Goal: Check status: Check status

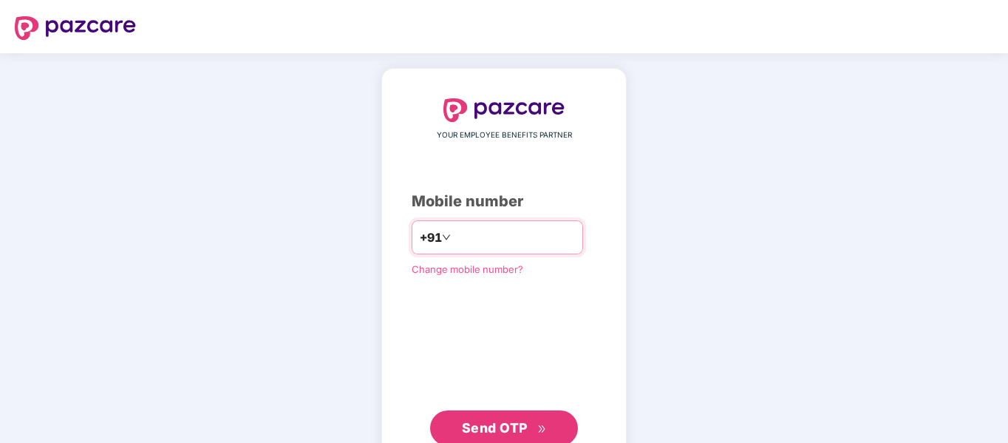
type input "**********"
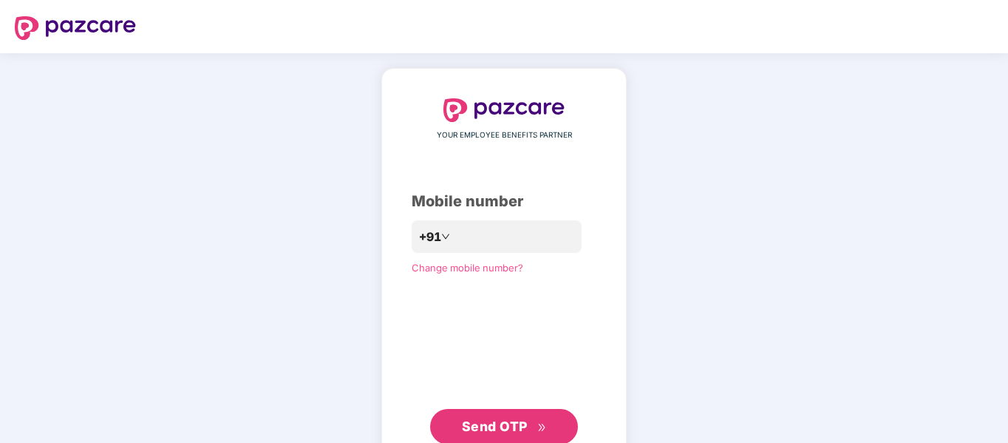
click at [517, 426] on span "Send OTP" at bounding box center [495, 426] width 66 height 16
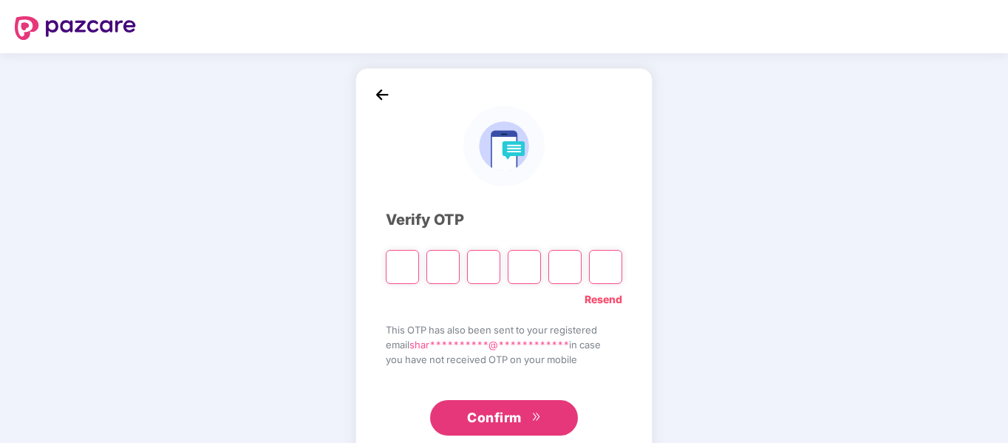
type input "*"
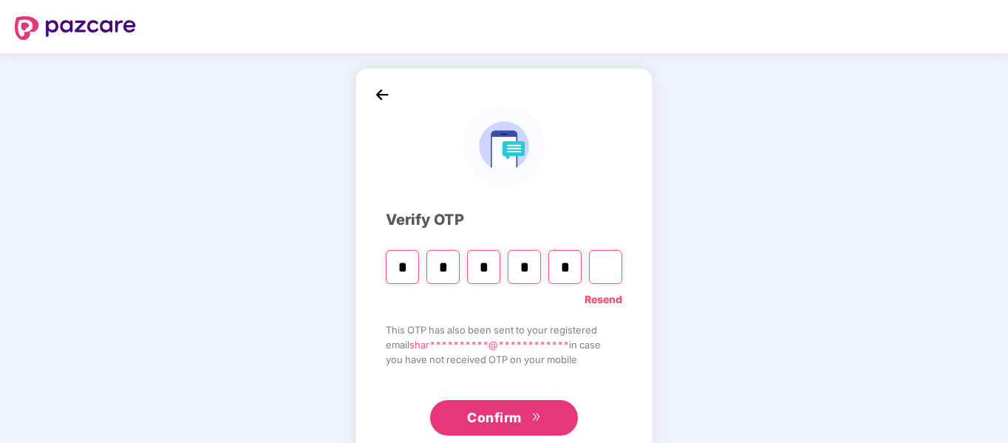
type input "*"
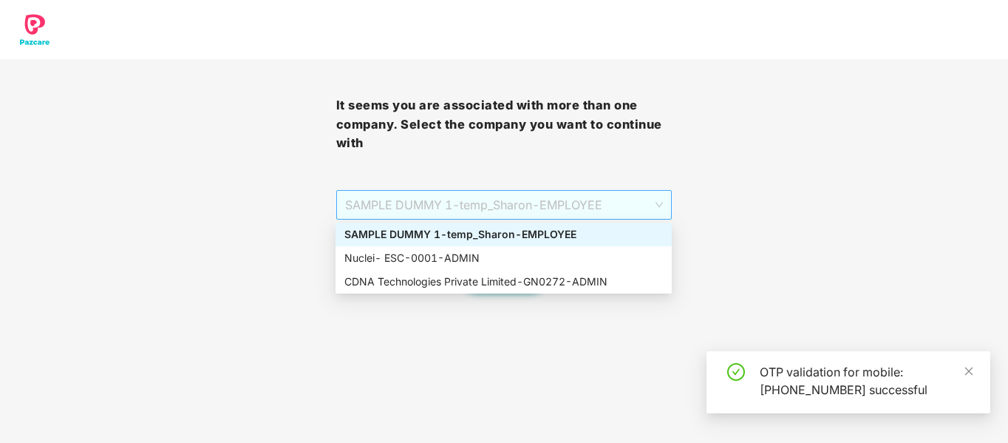
click at [562, 212] on span "SAMPLE DUMMY 1 - [DEMOGRAPHIC_DATA]_Sharon - EMPLOYEE" at bounding box center [504, 205] width 319 height 28
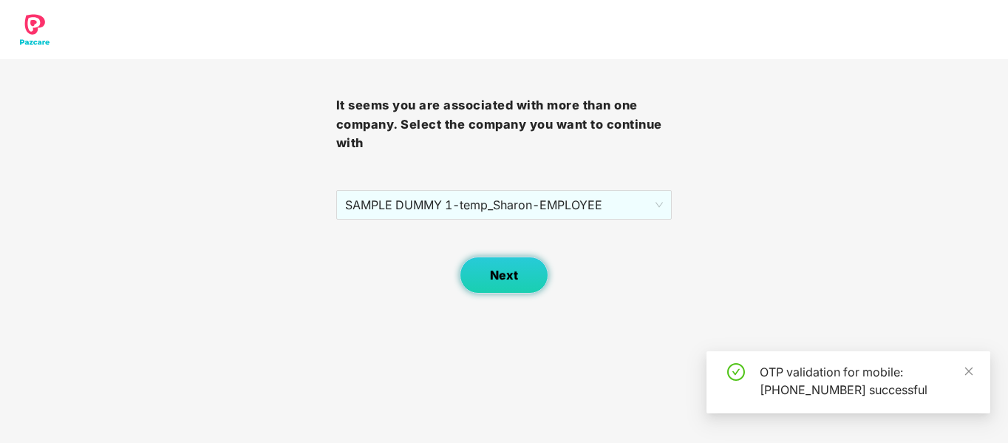
click at [484, 293] on button "Next" at bounding box center [504, 274] width 89 height 37
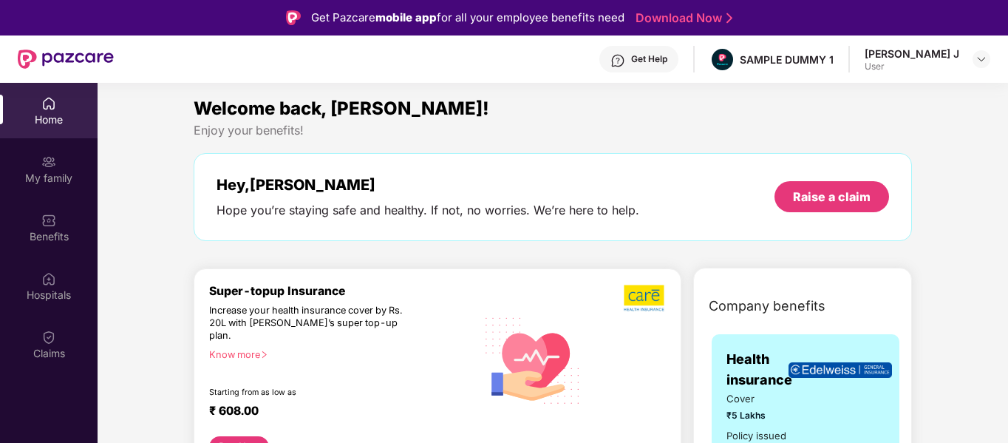
click at [962, 53] on div "[PERSON_NAME] J User" at bounding box center [928, 60] width 126 height 26
click at [981, 60] on img at bounding box center [982, 59] width 12 height 12
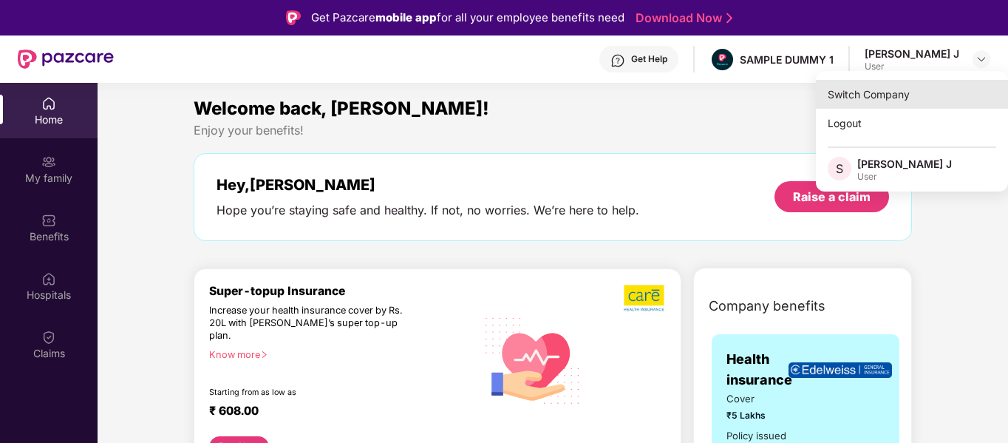
click at [888, 101] on div "Switch Company" at bounding box center [912, 94] width 192 height 29
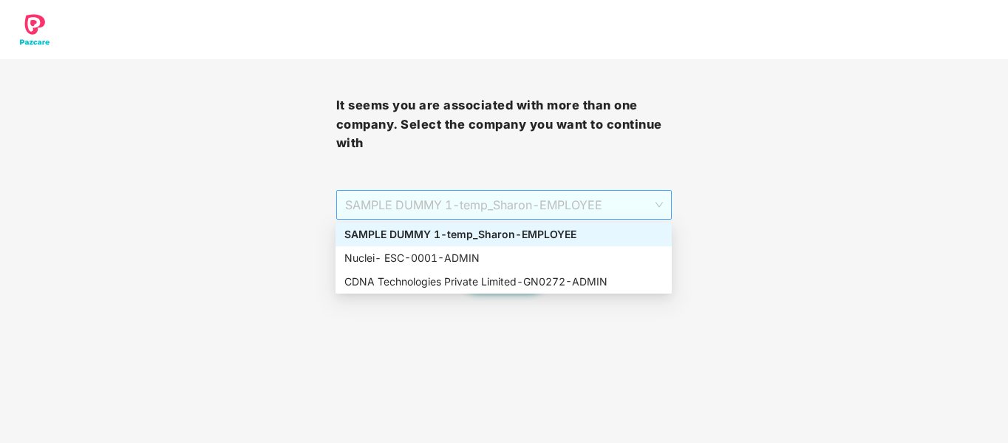
click at [633, 197] on span "SAMPLE DUMMY 1 - [DEMOGRAPHIC_DATA]_Sharon - EMPLOYEE" at bounding box center [504, 205] width 319 height 28
click at [399, 279] on div "CDNA Technologies Private Limited - GN0272 - ADMIN" at bounding box center [503, 281] width 319 height 16
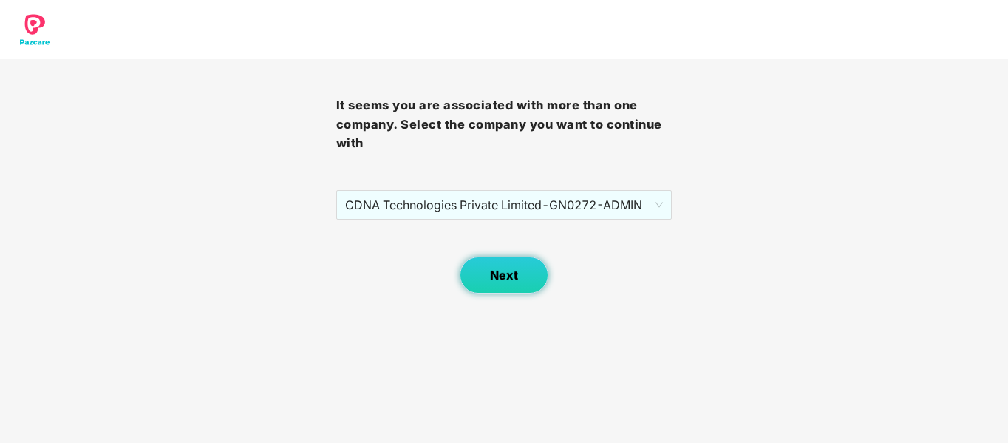
click at [480, 277] on button "Next" at bounding box center [504, 274] width 89 height 37
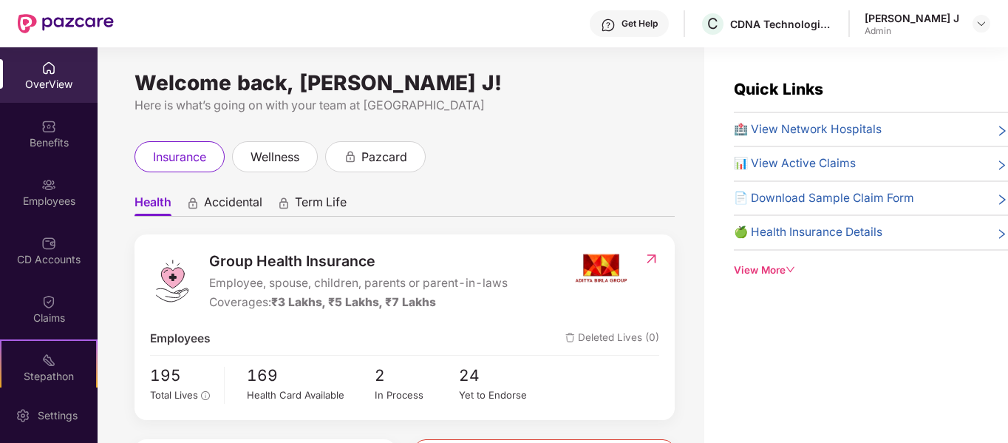
click at [55, 298] on div "Claims" at bounding box center [49, 308] width 98 height 55
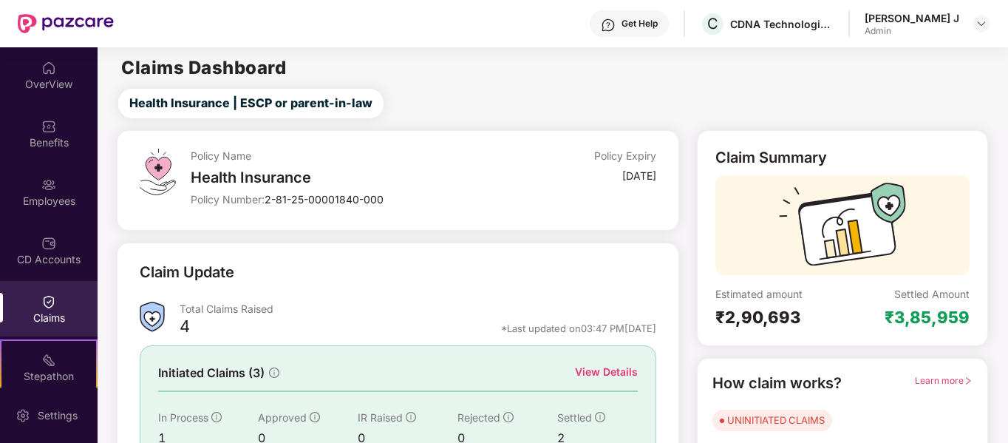
scroll to position [136, 0]
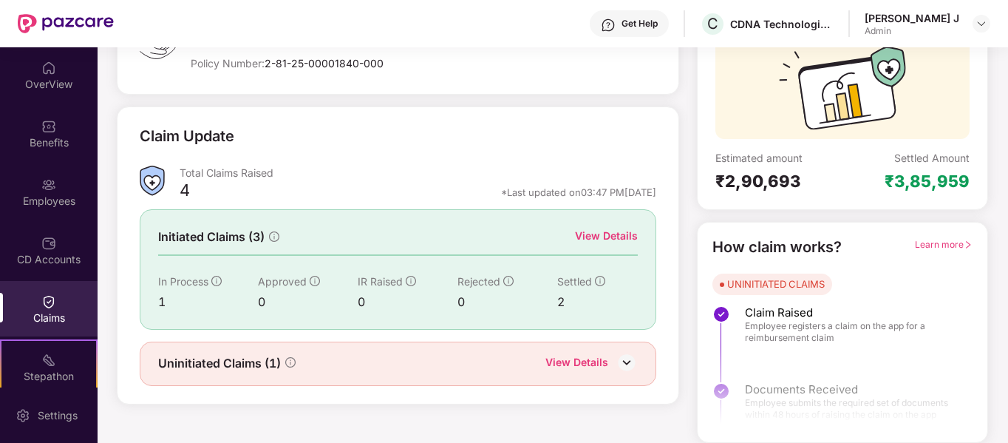
click at [588, 358] on div "View Details" at bounding box center [577, 363] width 63 height 19
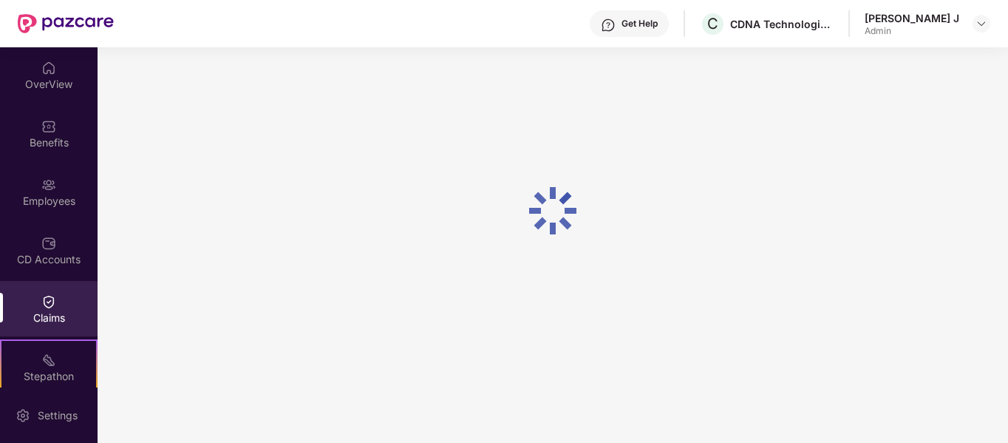
scroll to position [47, 0]
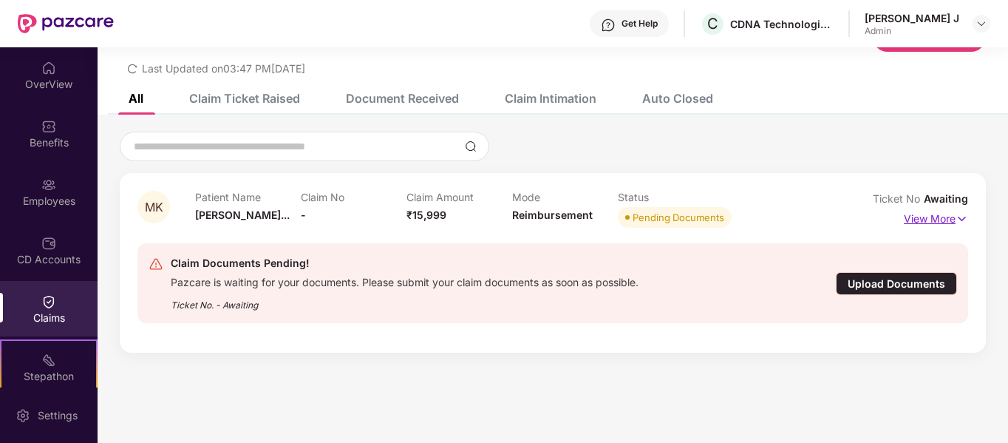
click at [921, 220] on p "View More" at bounding box center [936, 217] width 64 height 20
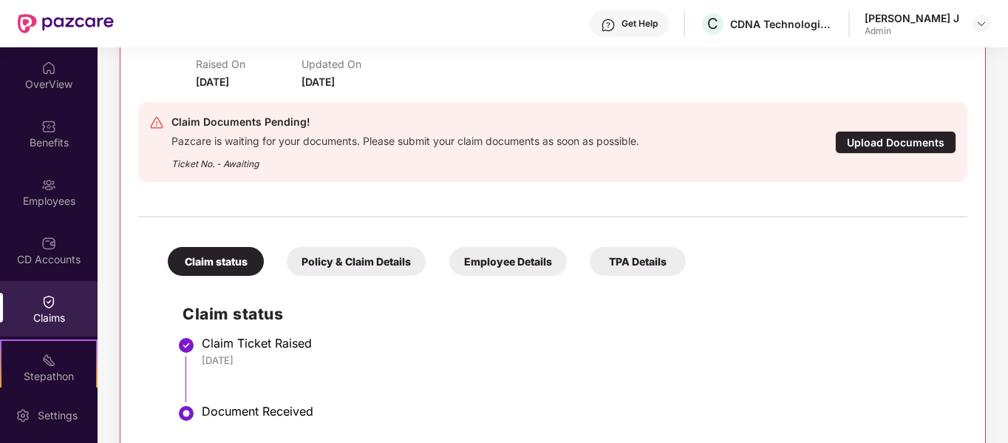
scroll to position [271, 0]
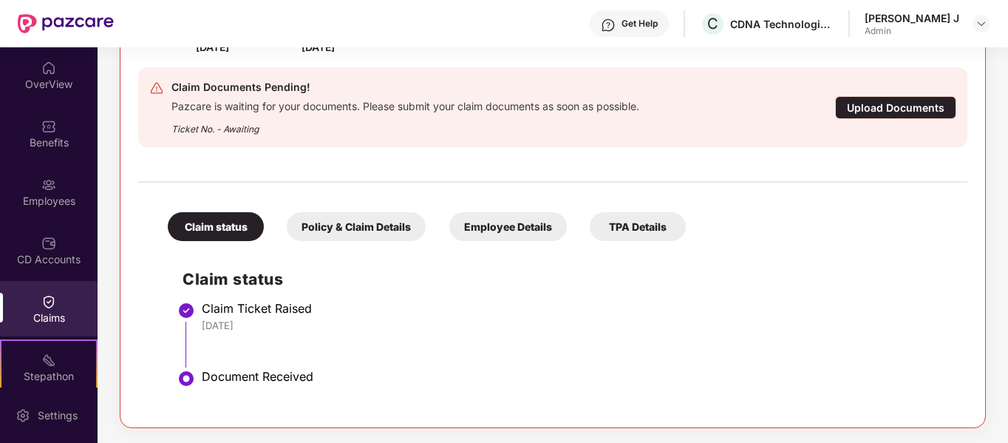
click at [367, 233] on div "Policy & Claim Details" at bounding box center [356, 226] width 139 height 29
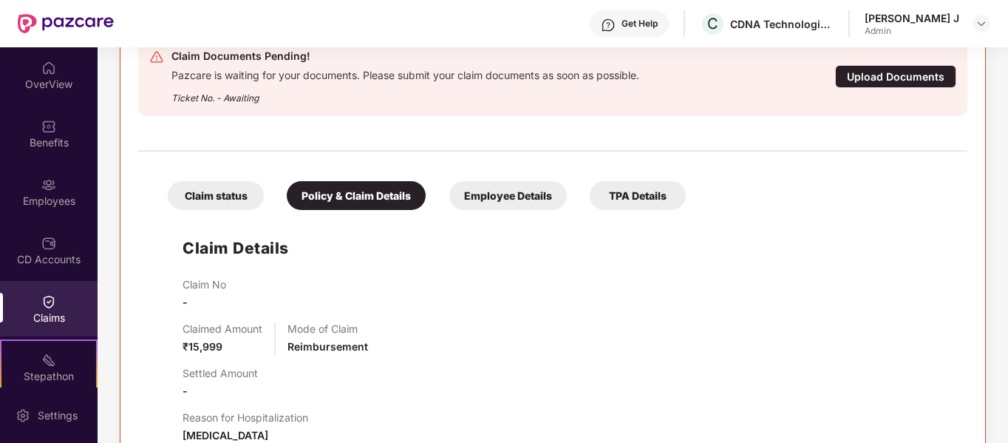
scroll to position [301, 0]
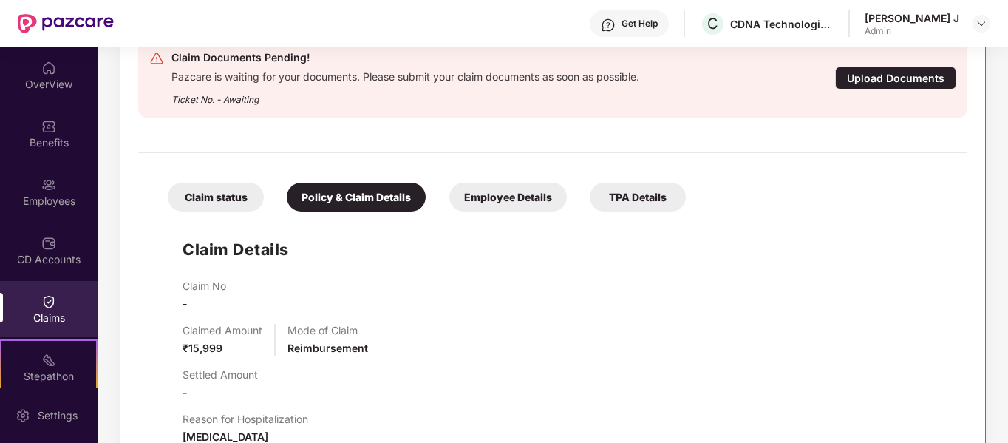
click at [531, 200] on div "Employee Details" at bounding box center [508, 197] width 118 height 29
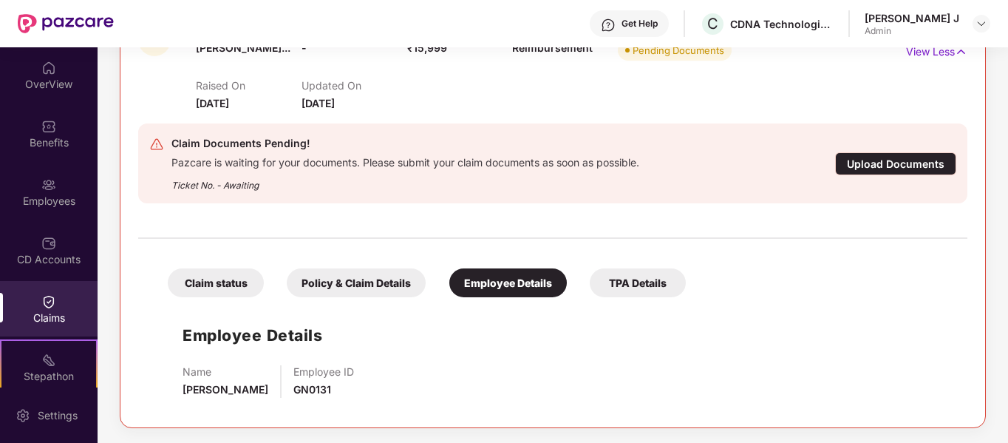
click at [638, 278] on div "TPA Details" at bounding box center [638, 282] width 96 height 29
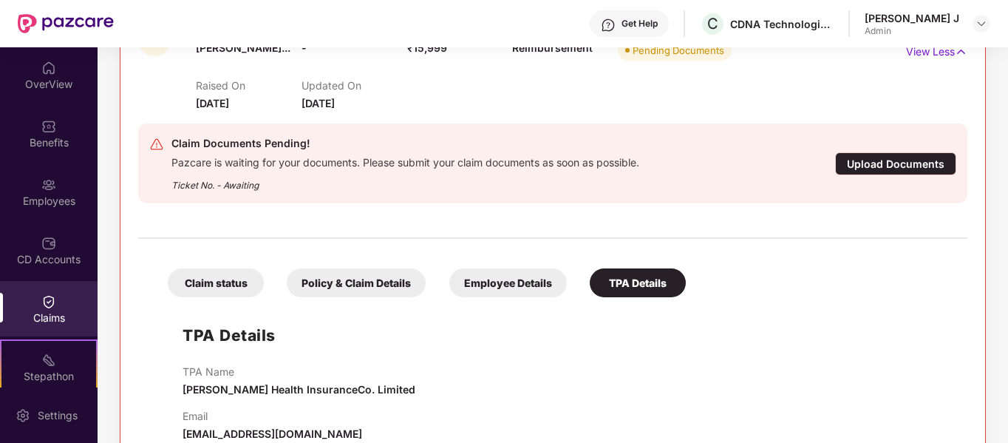
scroll to position [248, 0]
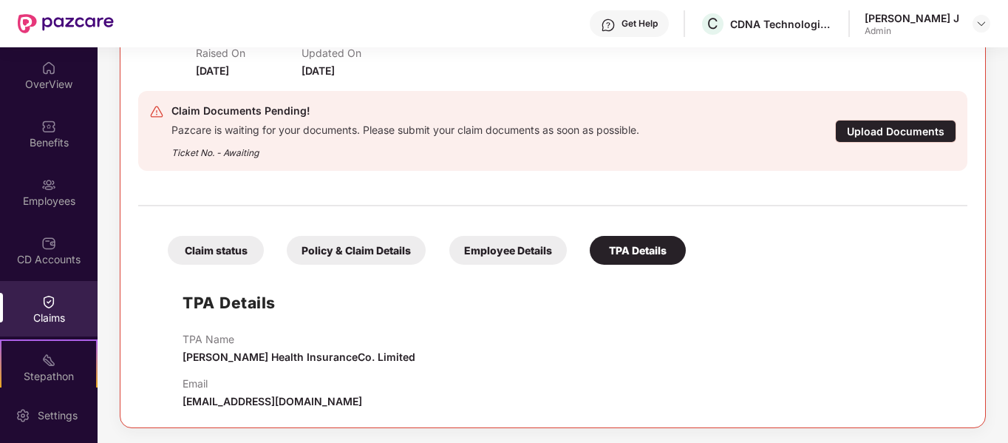
click at [204, 269] on div "Claim status Policy & Claim Details Employee Details TPA Details TPA Details TP…" at bounding box center [552, 312] width 829 height 196
click at [231, 237] on div "Claim status" at bounding box center [216, 250] width 96 height 29
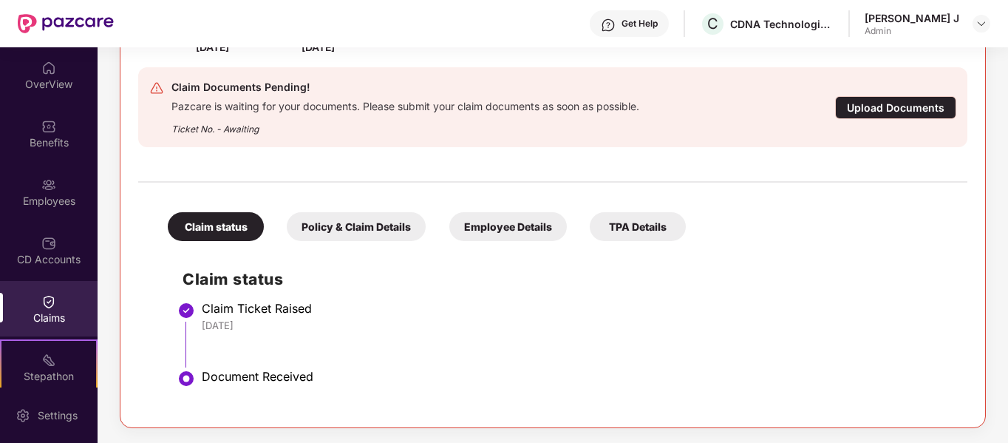
scroll to position [0, 0]
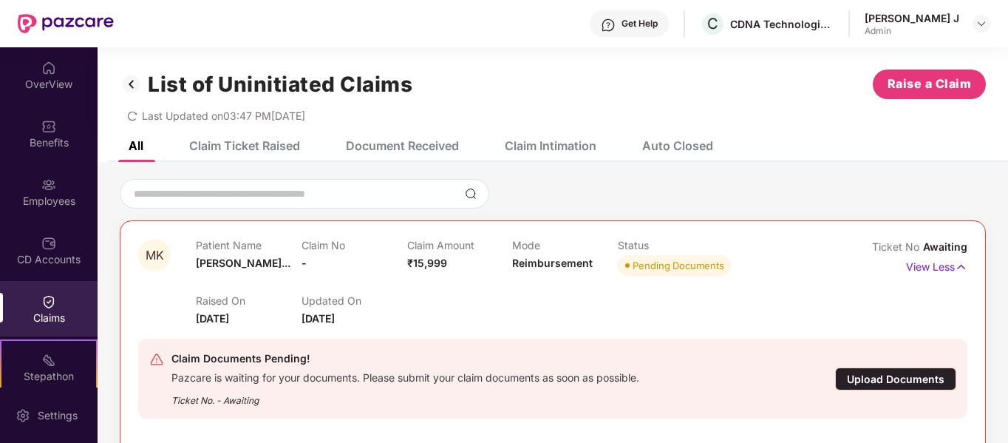
click at [233, 137] on div "Claim Ticket Raised" at bounding box center [233, 145] width 133 height 33
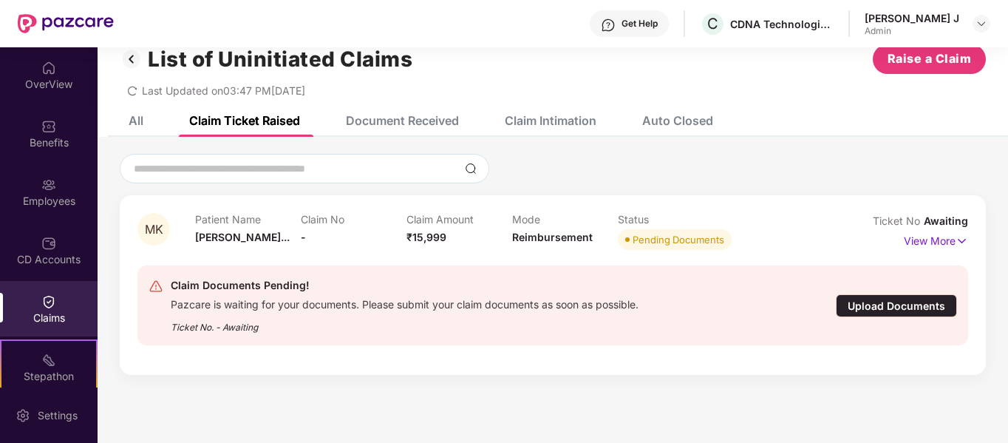
scroll to position [47, 0]
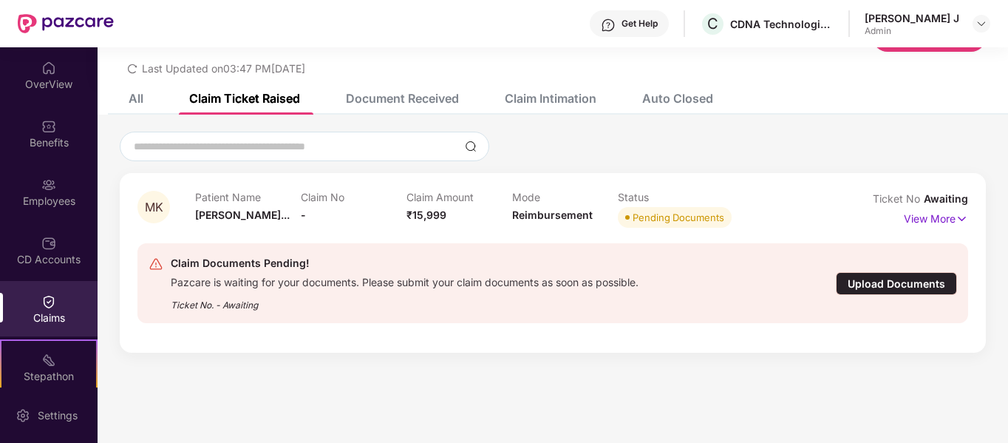
click at [426, 95] on div "Document Received" at bounding box center [402, 98] width 113 height 15
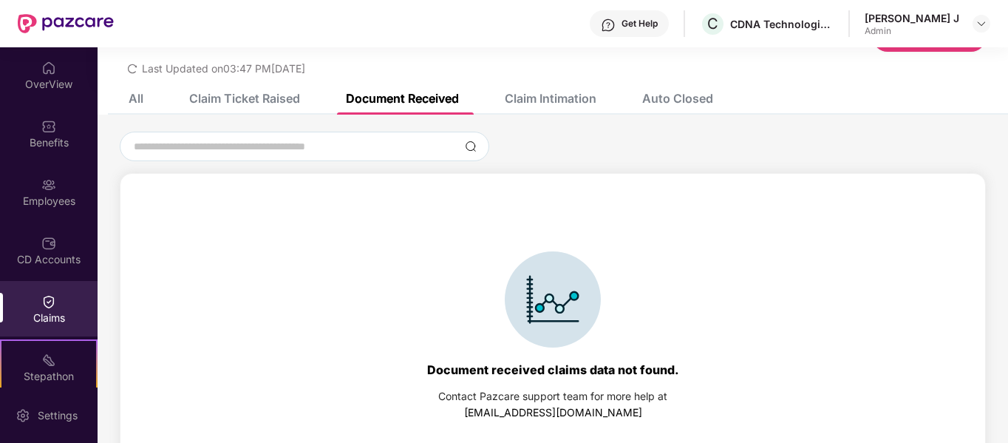
click at [540, 86] on div "Claim Intimation" at bounding box center [540, 98] width 114 height 33
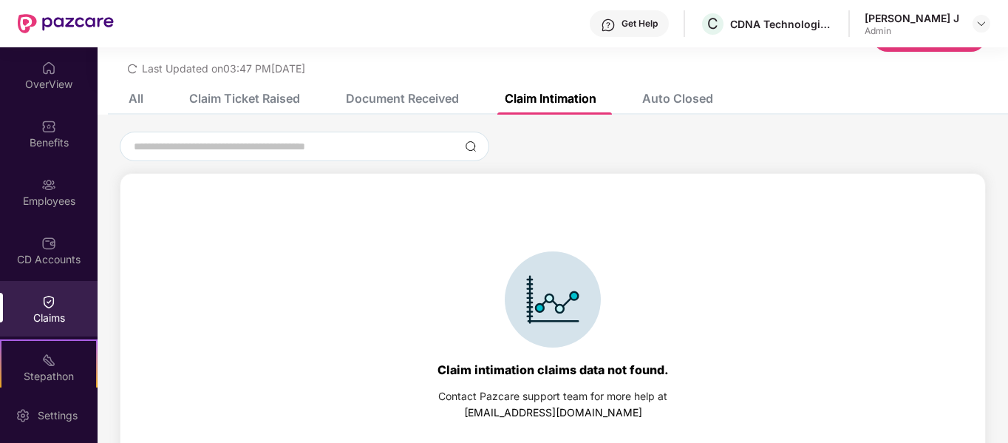
click at [650, 97] on div "Auto Closed" at bounding box center [677, 98] width 71 height 15
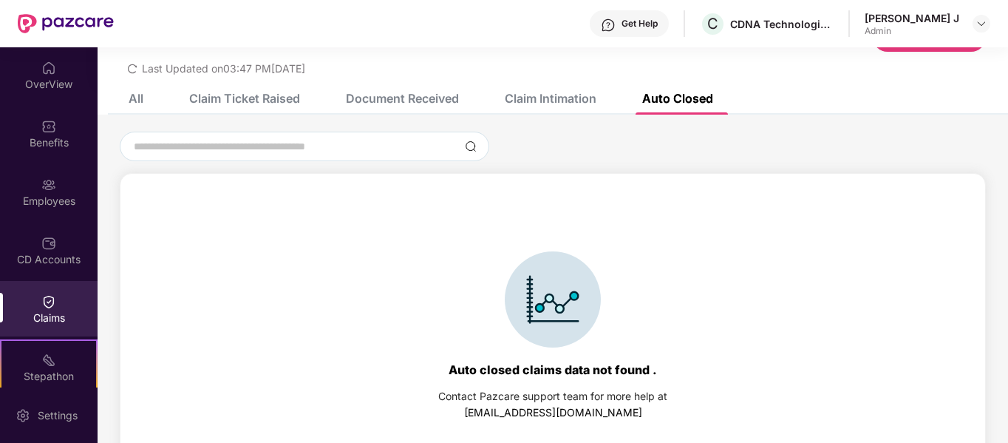
click at [136, 107] on div "All" at bounding box center [124, 98] width 37 height 33
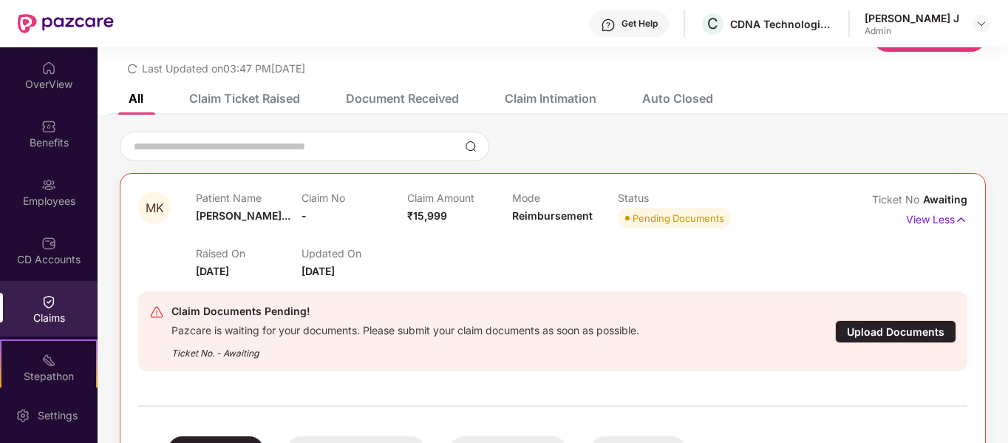
click at [131, 65] on icon "redo" at bounding box center [132, 69] width 9 height 10
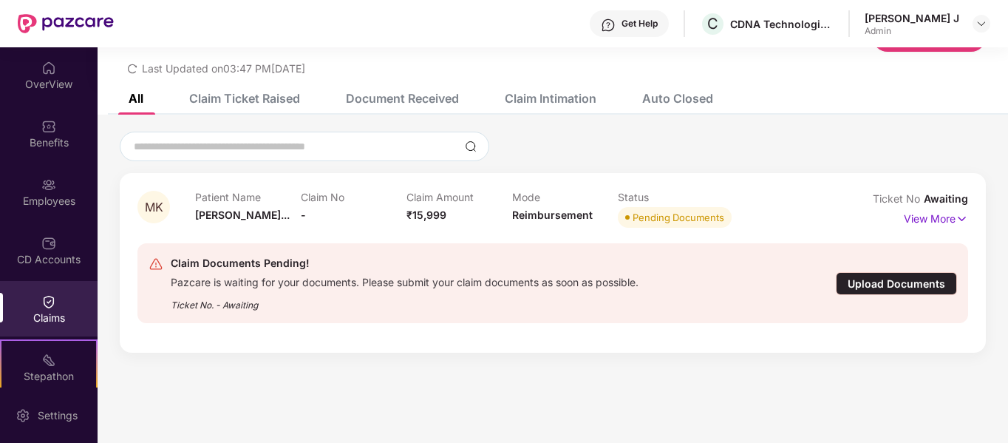
click at [131, 67] on icon "redo" at bounding box center [132, 69] width 10 height 10
click at [44, 245] on img at bounding box center [48, 243] width 15 height 15
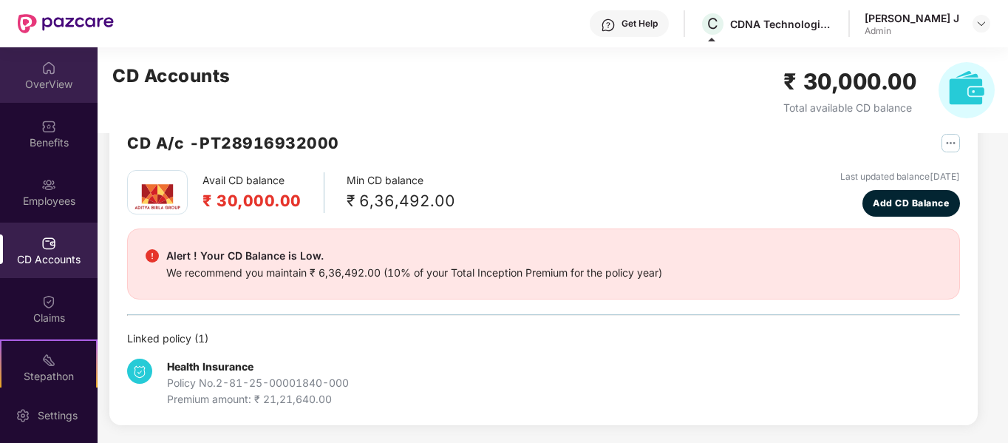
click at [46, 69] on img at bounding box center [48, 68] width 15 height 15
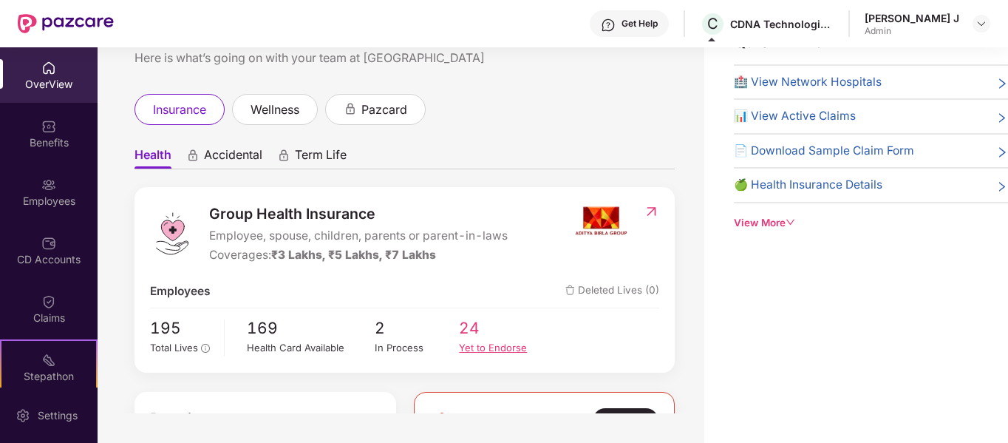
click at [484, 343] on div "Yet to Endorse" at bounding box center [501, 348] width 85 height 16
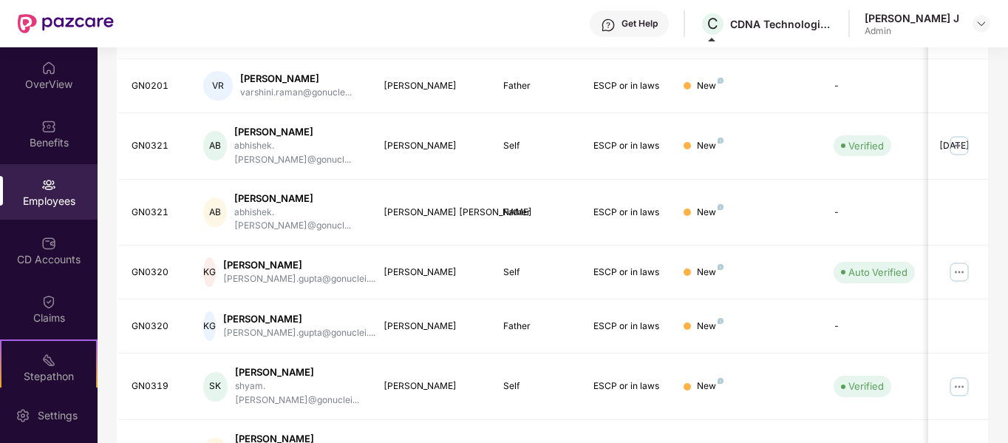
scroll to position [466, 0]
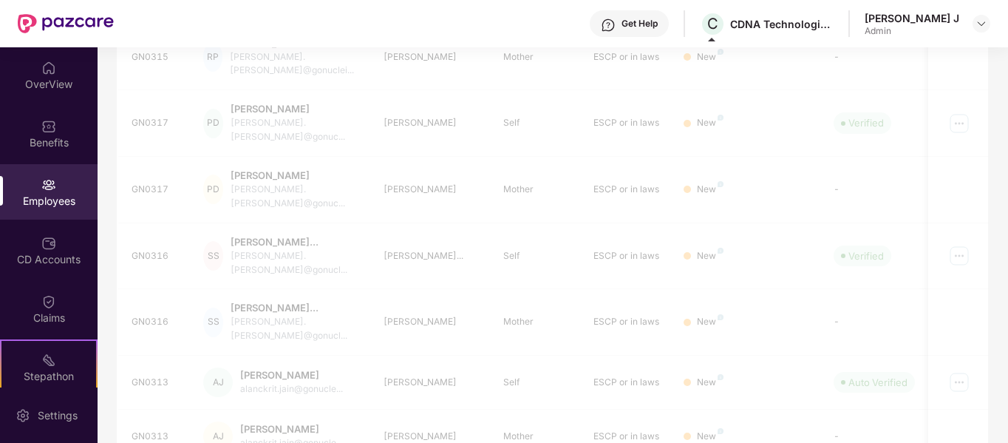
scroll to position [142, 0]
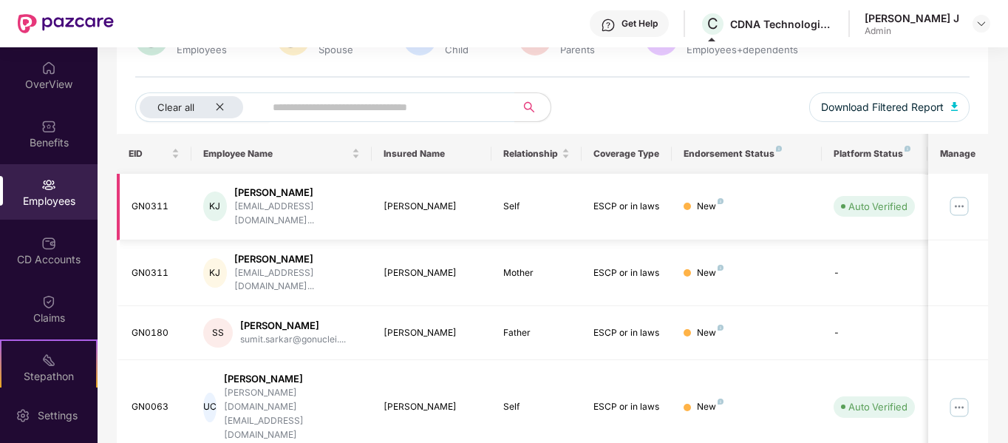
click at [965, 207] on img at bounding box center [960, 206] width 24 height 24
click at [577, 406] on div "EID Employee Name Insured Name Relationship Coverage Type Endorsement Status Pl…" at bounding box center [553, 321] width 872 height 374
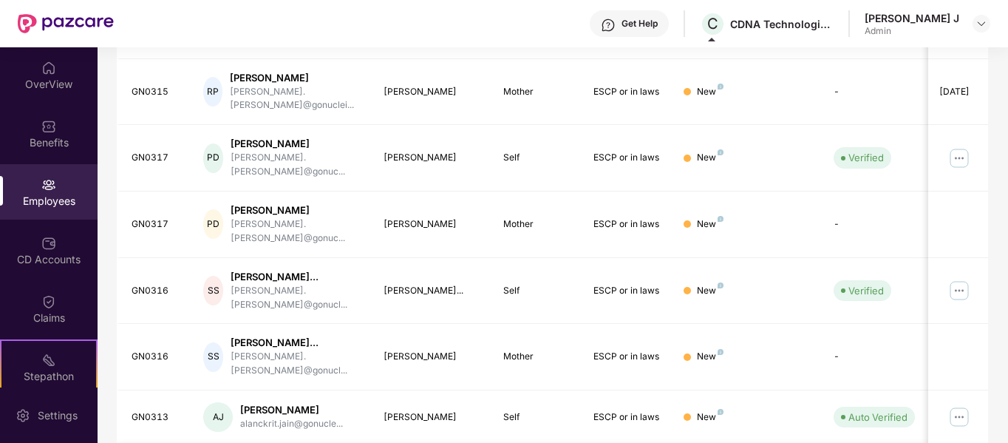
scroll to position [433, 0]
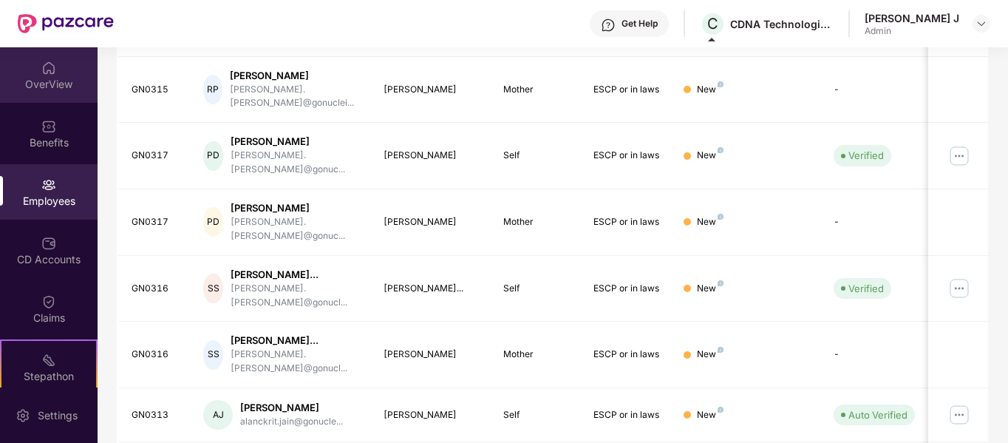
click at [55, 78] on div "OverView" at bounding box center [49, 84] width 98 height 15
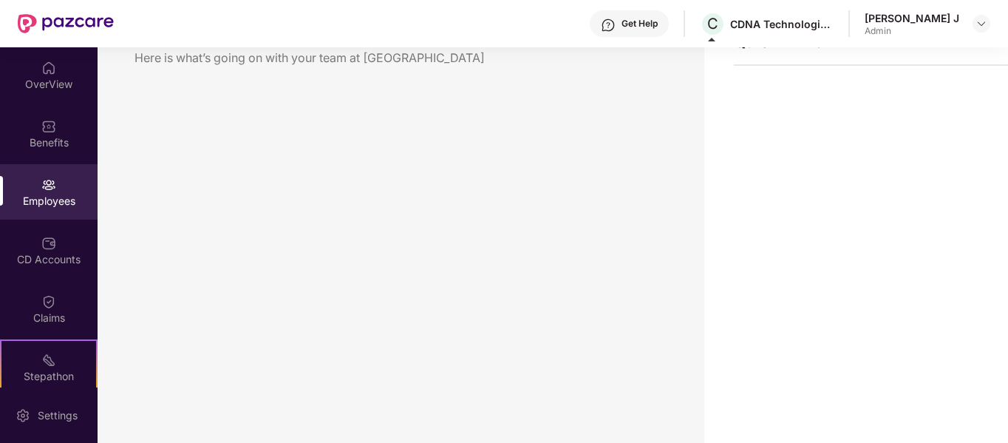
scroll to position [47, 0]
